Goal: Task Accomplishment & Management: Use online tool/utility

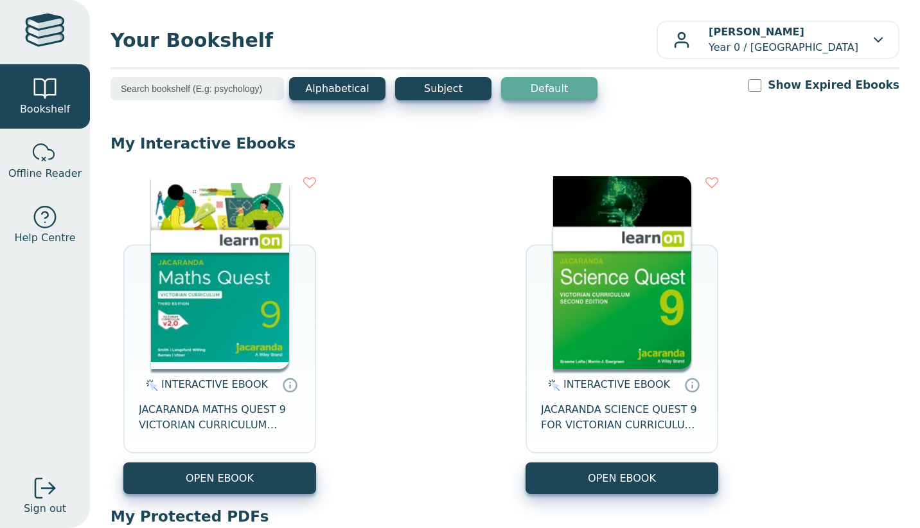
scroll to position [132, 0]
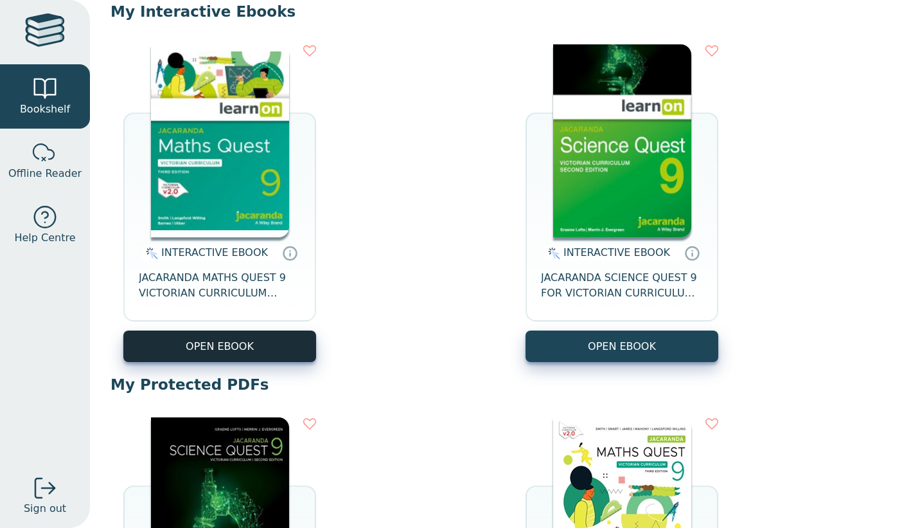
click at [249, 337] on button "OPEN EBOOK" at bounding box center [219, 345] width 193 height 31
click at [263, 343] on button "OPEN EBOOK" at bounding box center [219, 345] width 193 height 31
